Goal: Task Accomplishment & Management: Use online tool/utility

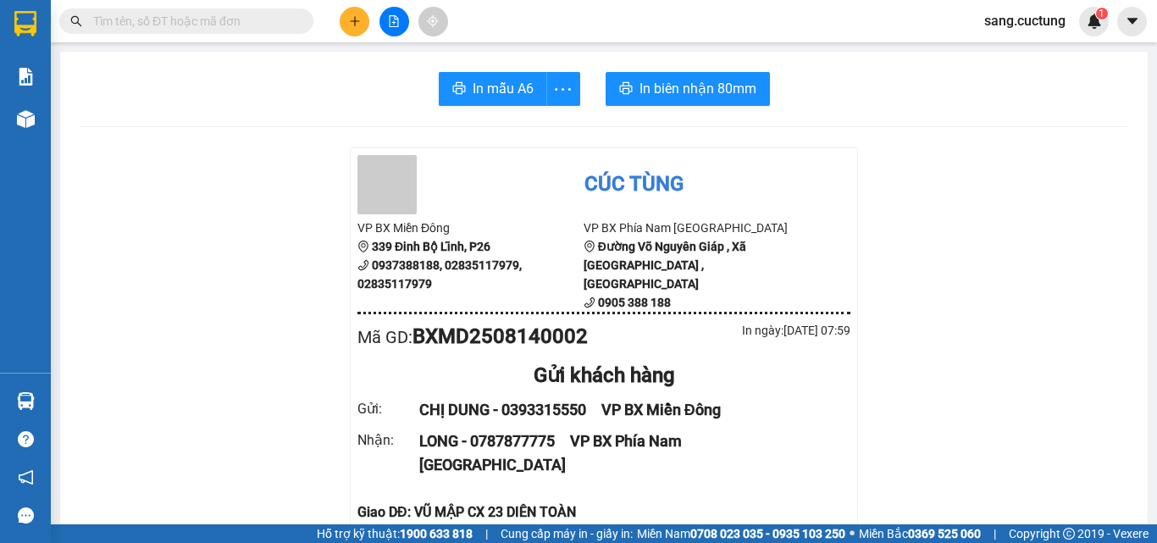
scroll to position [169, 0]
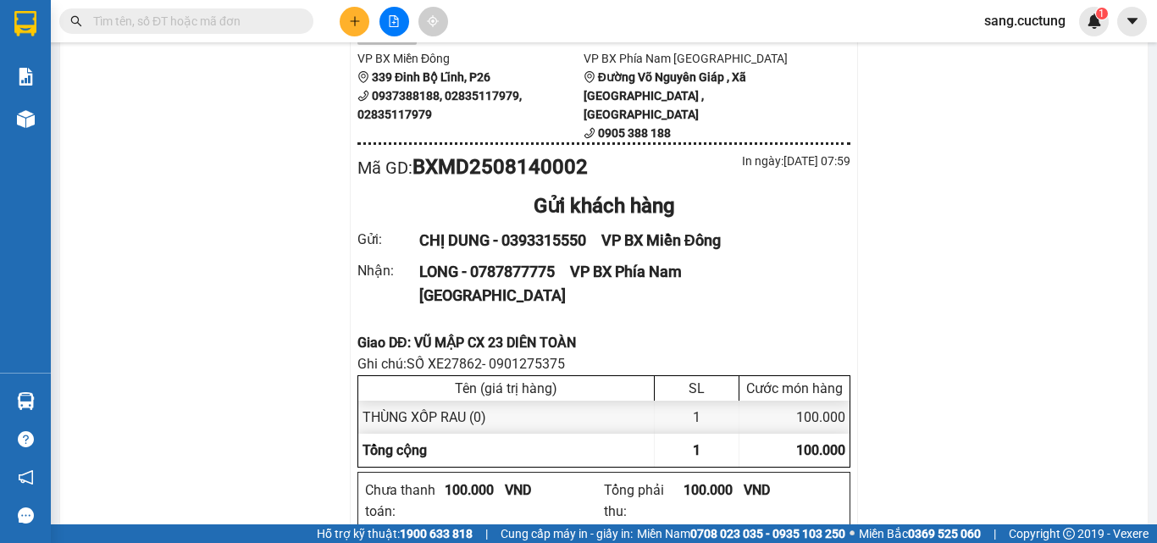
click at [172, 36] on div "Kết quả tìm kiếm ( 0 ) Bộ lọc No Data sang.cuctung 1" at bounding box center [578, 21] width 1157 height 42
click at [171, 25] on input "text" at bounding box center [193, 21] width 200 height 19
click at [167, 16] on input "text" at bounding box center [193, 21] width 200 height 19
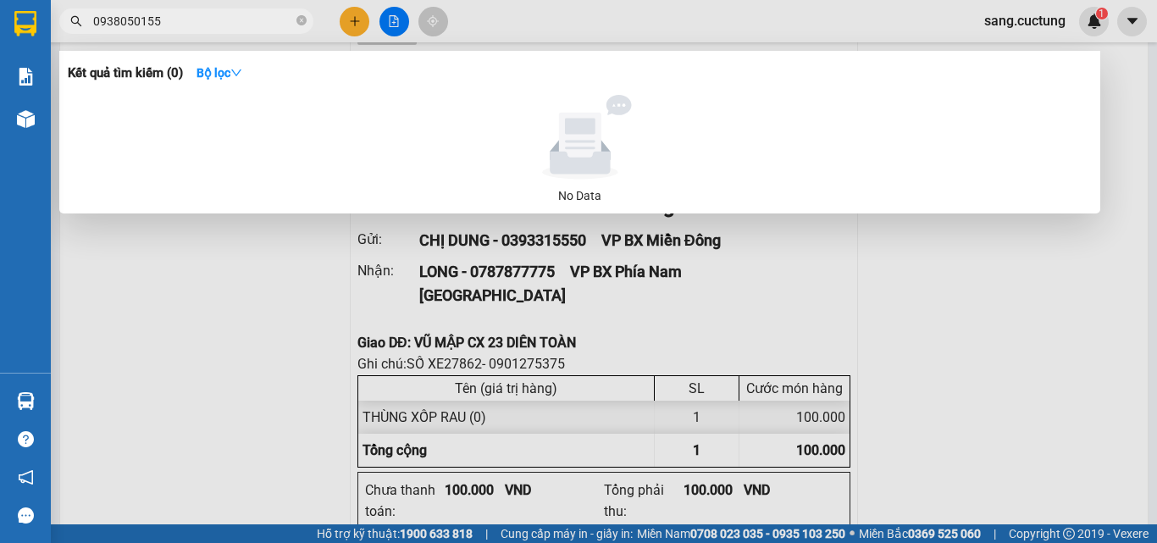
click at [167, 16] on input "0938050155" at bounding box center [193, 21] width 200 height 19
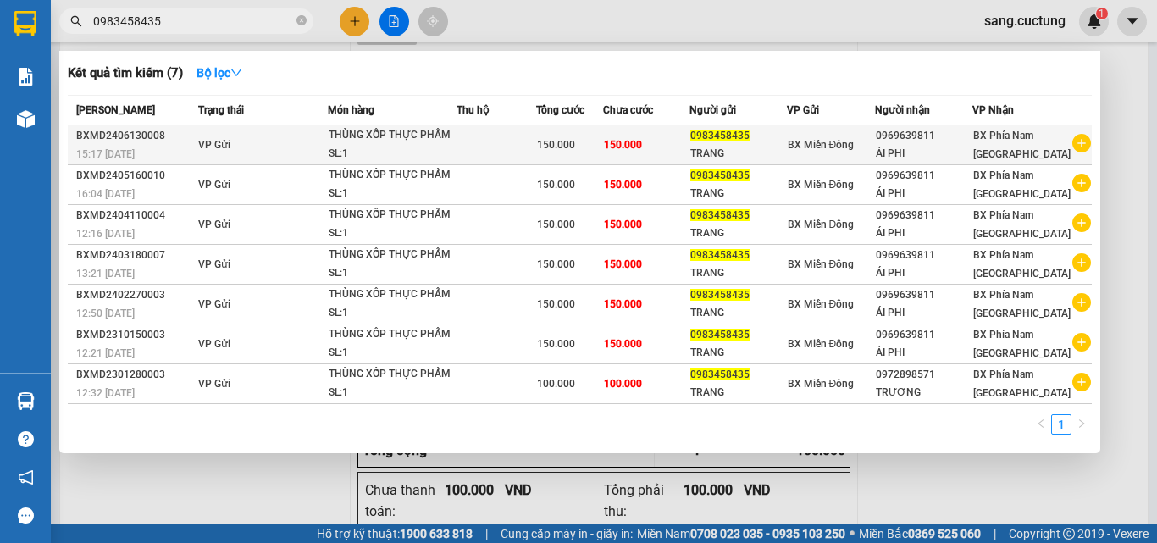
type input "0983458435"
click at [406, 143] on div "THÙNG XỐP THỰC PHẨM" at bounding box center [392, 135] width 127 height 19
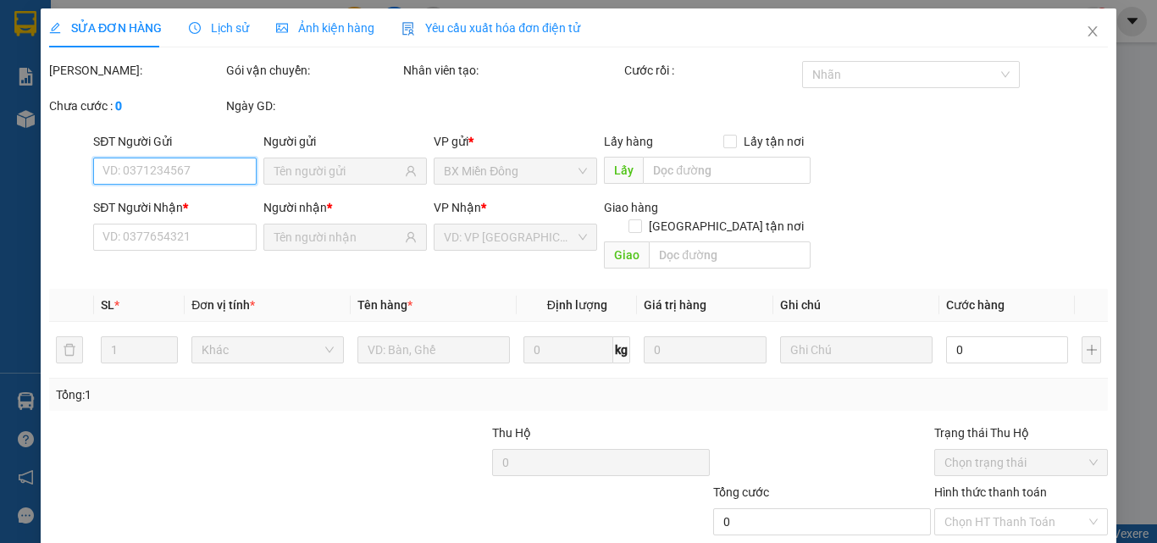
type input "0983458435"
type input "0969639811"
type input "150.000"
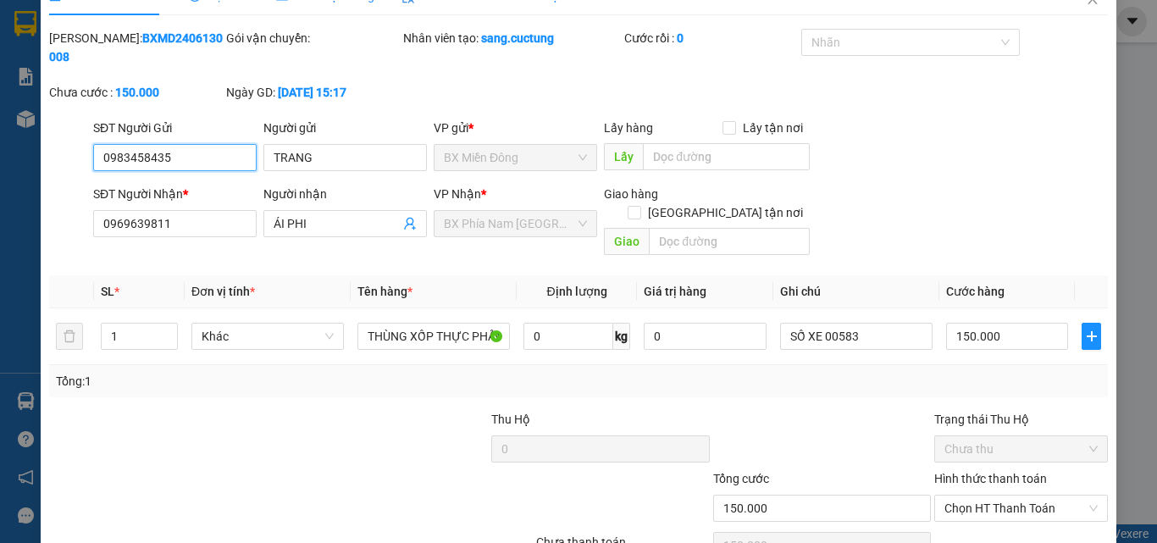
scroll to position [3, 0]
